Goal: Check status: Check status

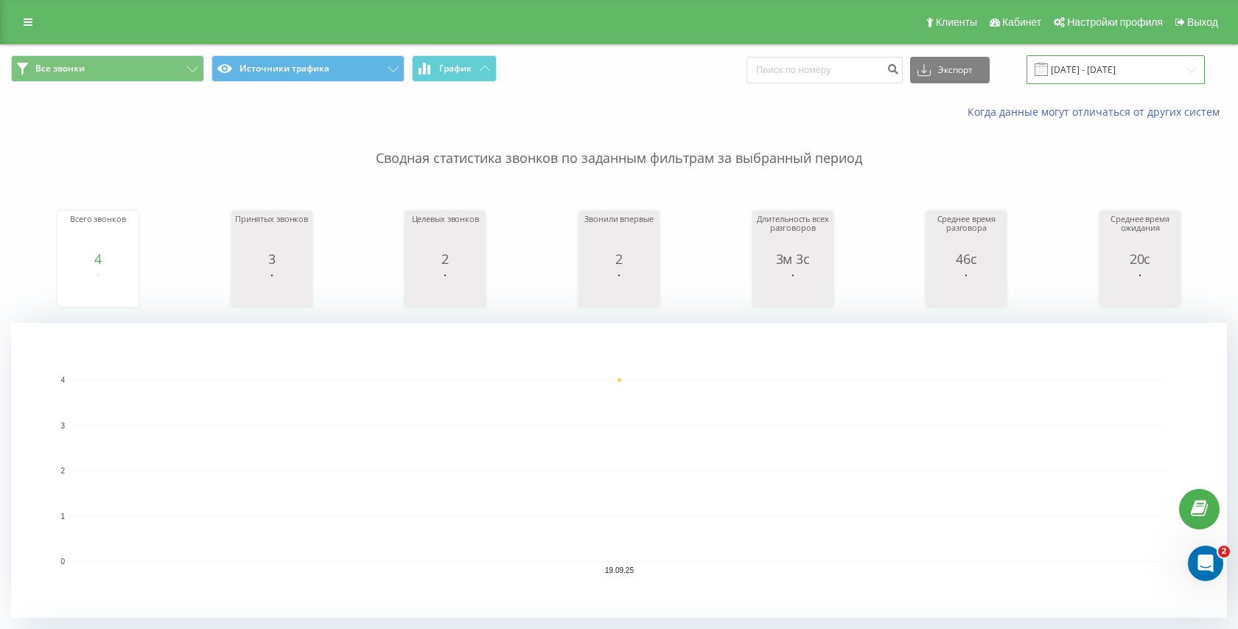
click at [1099, 60] on input "[DATE] - [DATE]" at bounding box center [1116, 69] width 178 height 29
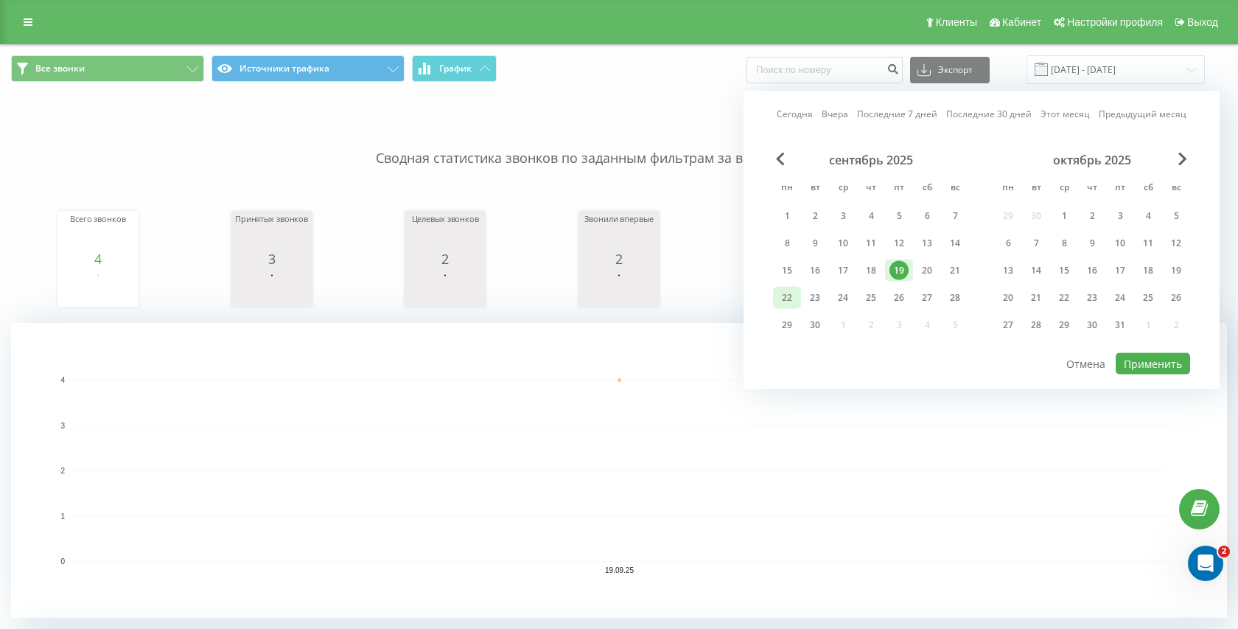
click at [797, 294] on div "22" at bounding box center [787, 298] width 28 height 22
click at [1140, 363] on button "Применить" at bounding box center [1153, 363] width 74 height 21
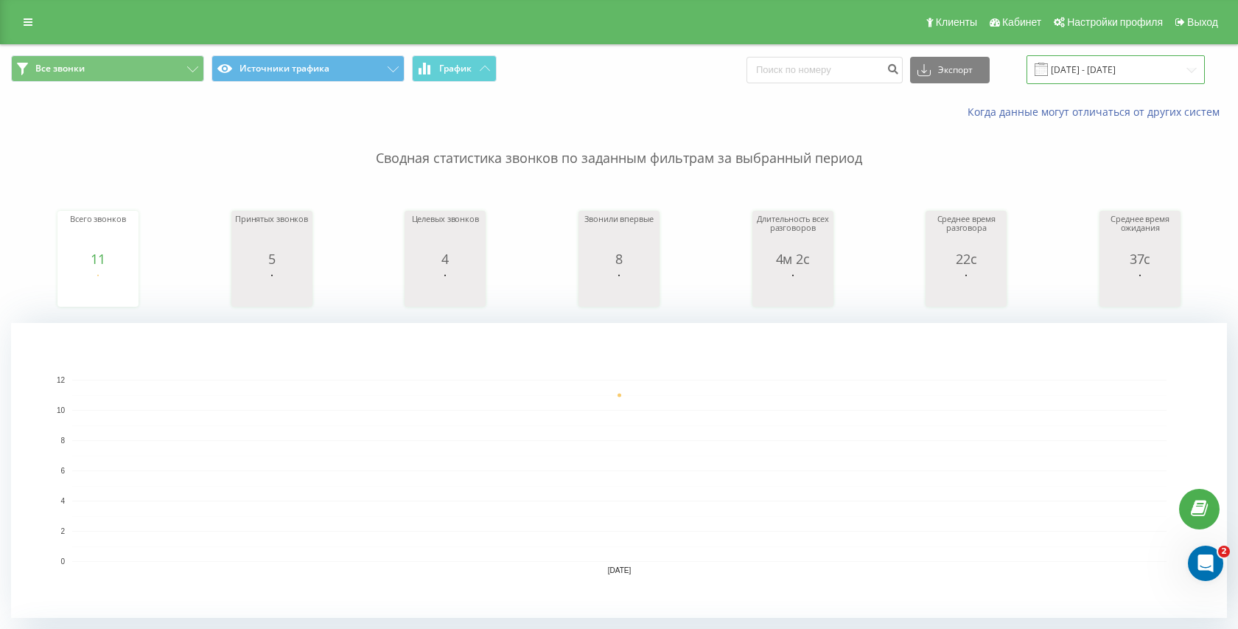
click at [1081, 71] on input "22.09.2025 - 22.09.2025" at bounding box center [1116, 69] width 178 height 29
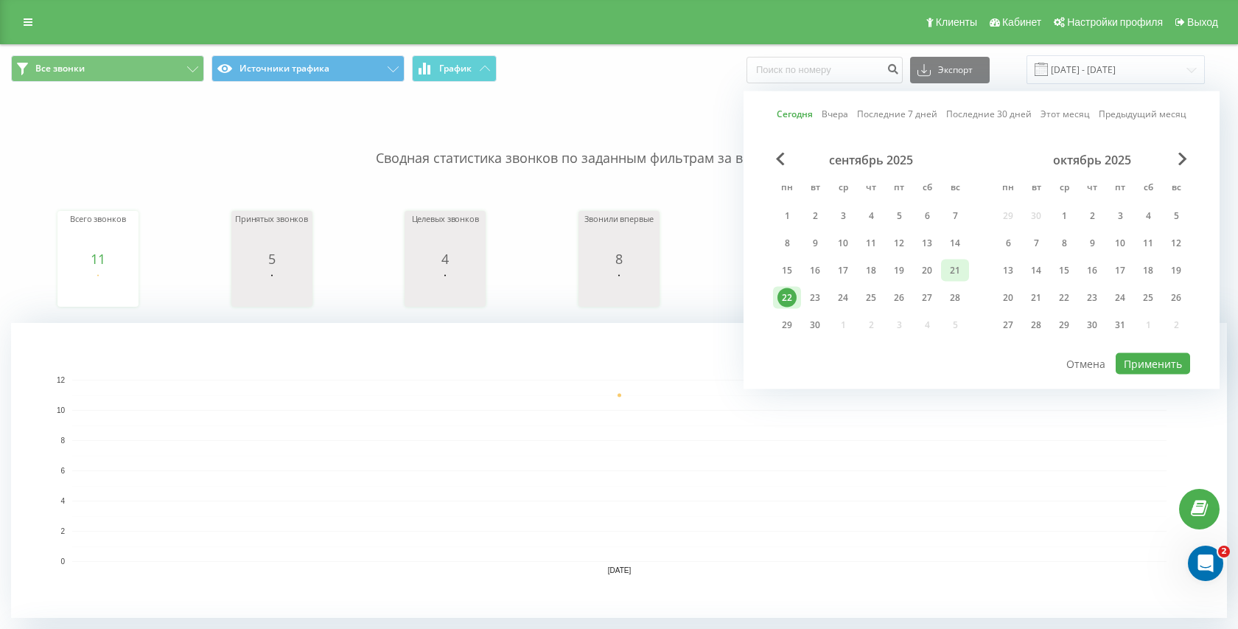
click at [951, 263] on div "21" at bounding box center [955, 270] width 19 height 19
click at [1154, 360] on button "Применить" at bounding box center [1153, 363] width 74 height 21
type input "21.09.2025 - 21.09.2025"
